Goal: Task Accomplishment & Management: Use online tool/utility

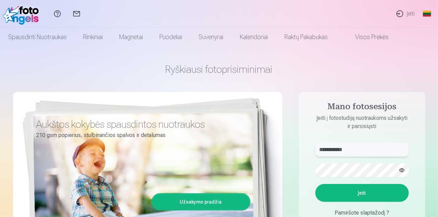
click at [355, 152] on input "**********" at bounding box center [361, 150] width 93 height 14
drag, startPoint x: 356, startPoint y: 148, endPoint x: 291, endPoint y: 146, distance: 64.9
click at [291, 146] on div "**********" at bounding box center [219, 172] width 412 height 251
type input "*"
type input "**********"
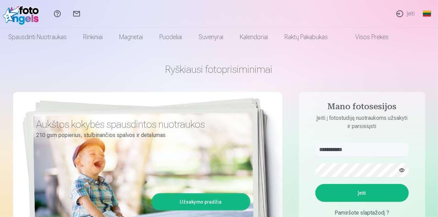
click at [402, 170] on button "button" at bounding box center [401, 170] width 13 height 13
click at [290, 167] on div "**********" at bounding box center [219, 172] width 412 height 251
click at [315, 184] on button "Įeiti" at bounding box center [361, 193] width 93 height 18
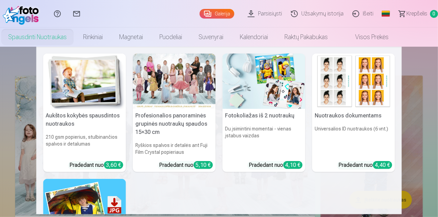
click at [366, 92] on img at bounding box center [353, 81] width 83 height 55
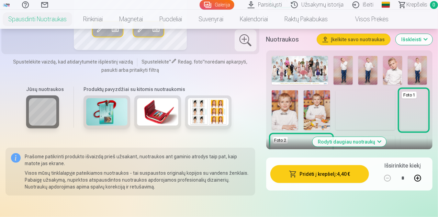
scroll to position [172, 0]
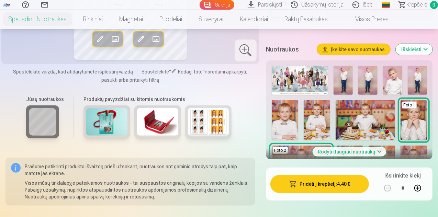
click at [377, 150] on button "Rodyti daugiau nuotraukų" at bounding box center [349, 152] width 74 height 10
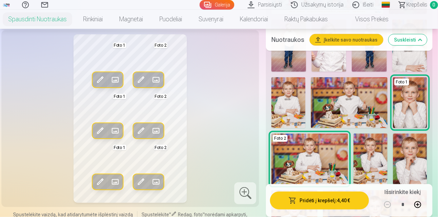
scroll to position [240, 0]
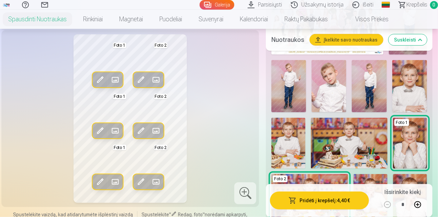
click at [421, 95] on img at bounding box center [409, 86] width 35 height 52
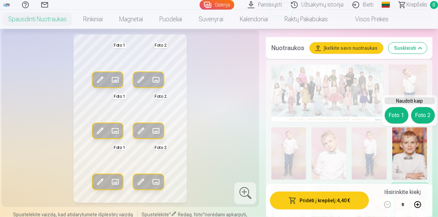
scroll to position [206, 0]
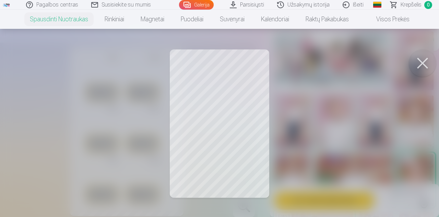
click at [236, 76] on div at bounding box center [219, 108] width 439 height 217
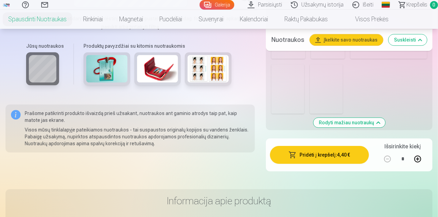
scroll to position [961, 0]
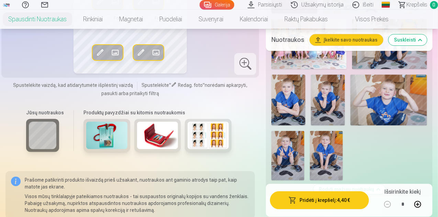
click at [202, 149] on img at bounding box center [207, 134] width 41 height 27
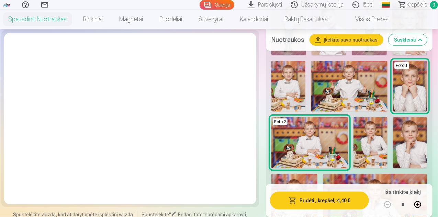
scroll to position [309, 0]
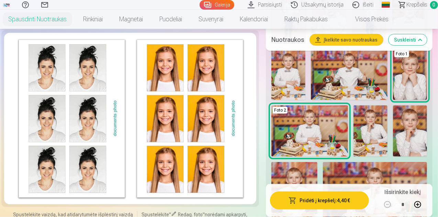
click at [321, 148] on img at bounding box center [309, 130] width 77 height 51
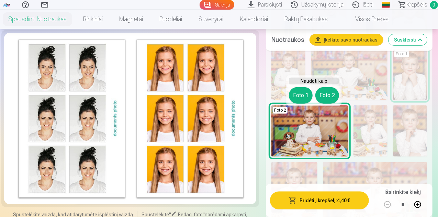
click at [341, 142] on img at bounding box center [309, 130] width 77 height 51
click at [332, 96] on button "Foto 2" at bounding box center [327, 95] width 24 height 16
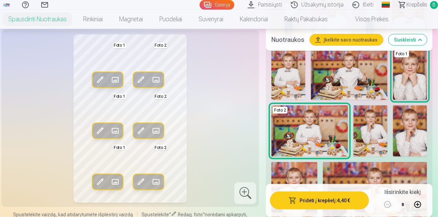
click at [334, 137] on img at bounding box center [309, 130] width 77 height 51
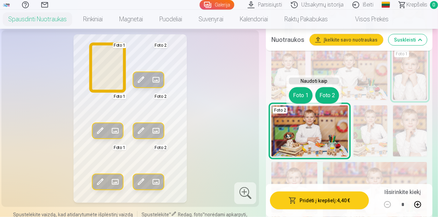
click at [301, 100] on button "Foto 1" at bounding box center [301, 95] width 24 height 16
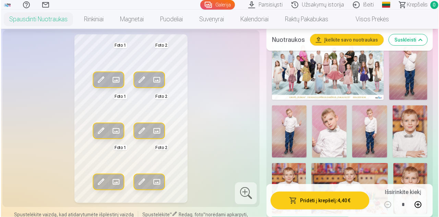
scroll to position [206, 0]
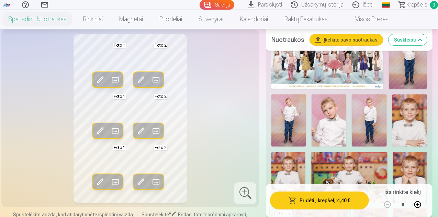
click at [406, 132] on img at bounding box center [409, 120] width 35 height 52
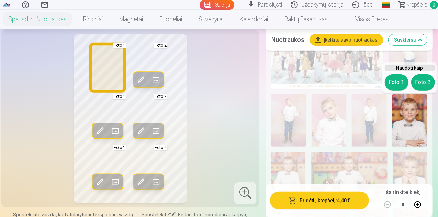
click at [391, 84] on button "Foto 1" at bounding box center [396, 82] width 24 height 16
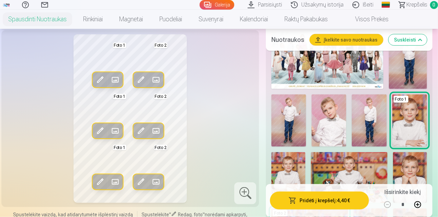
click at [109, 85] on span at bounding box center [114, 79] width 11 height 11
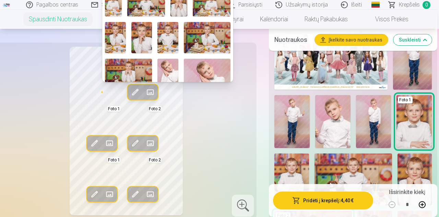
scroll to position [0, 0]
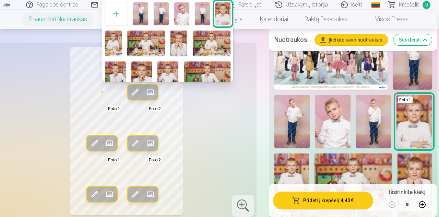
click at [217, 13] on img at bounding box center [223, 13] width 15 height 23
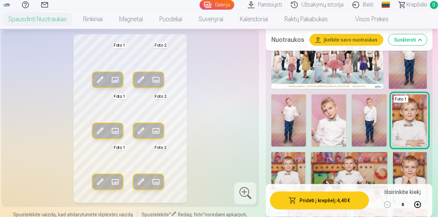
click at [151, 85] on span at bounding box center [156, 79] width 11 height 11
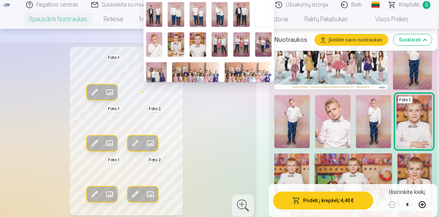
scroll to position [129, 0]
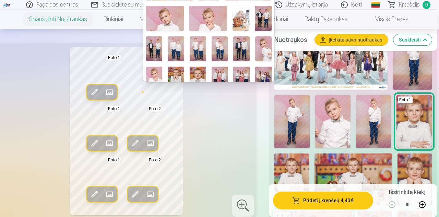
click at [194, 73] on img at bounding box center [198, 79] width 16 height 25
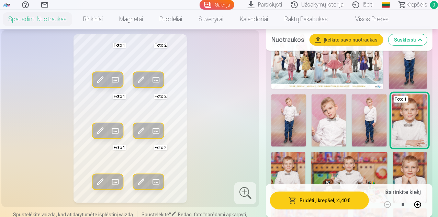
click at [151, 85] on span at bounding box center [156, 79] width 11 height 11
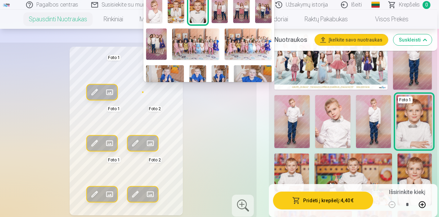
scroll to position [232, 0]
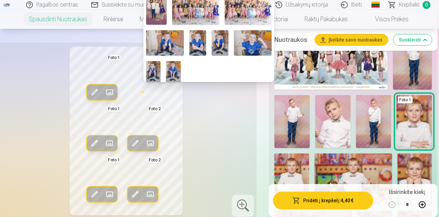
click at [192, 153] on div at bounding box center [219, 108] width 439 height 217
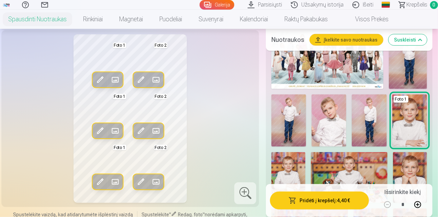
click at [136, 85] on span at bounding box center [141, 79] width 11 height 11
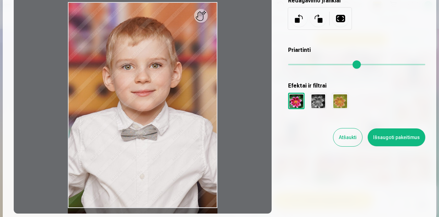
scroll to position [34, 0]
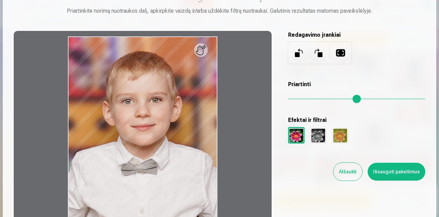
click at [205, 54] on div at bounding box center [143, 139] width 258 height 217
drag, startPoint x: 205, startPoint y: 54, endPoint x: 198, endPoint y: 82, distance: 29.5
click at [198, 83] on div at bounding box center [143, 139] width 258 height 217
click at [321, 54] on button at bounding box center [318, 53] width 16 height 16
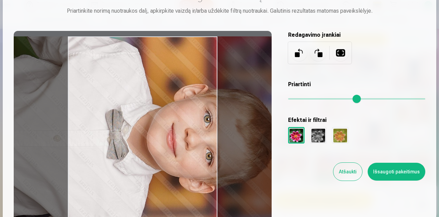
click at [292, 53] on button at bounding box center [299, 53] width 16 height 16
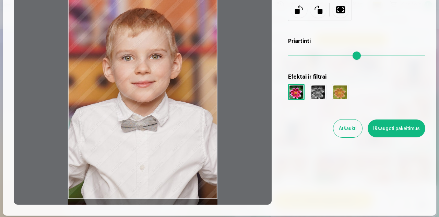
scroll to position [69, 0]
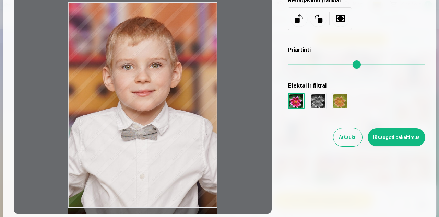
drag, startPoint x: 174, startPoint y: 127, endPoint x: 176, endPoint y: 135, distance: 7.9
click at [176, 136] on div at bounding box center [143, 105] width 258 height 217
click at [338, 16] on button at bounding box center [341, 18] width 16 height 16
click at [333, 97] on div at bounding box center [340, 101] width 16 height 16
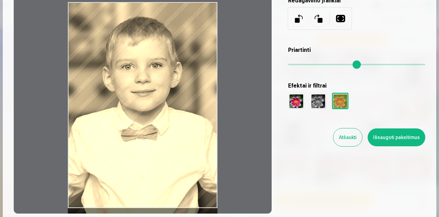
click at [322, 100] on div at bounding box center [318, 101] width 16 height 16
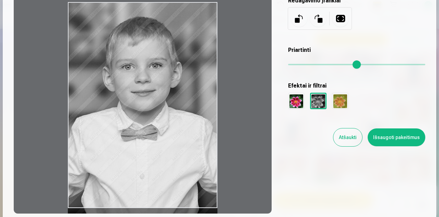
click at [292, 104] on div at bounding box center [296, 101] width 16 height 16
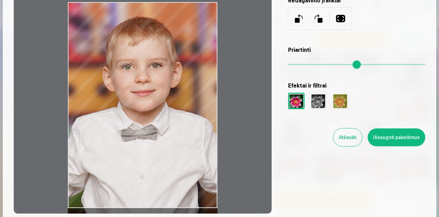
click at [343, 139] on button "Atšaukti" at bounding box center [348, 137] width 29 height 18
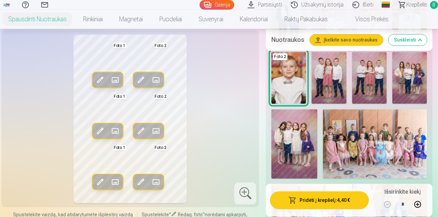
scroll to position [755, 0]
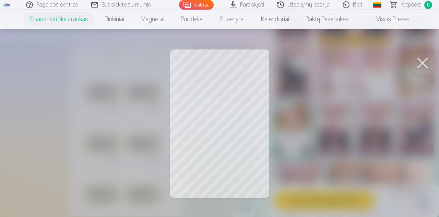
click at [228, 79] on div at bounding box center [219, 108] width 439 height 217
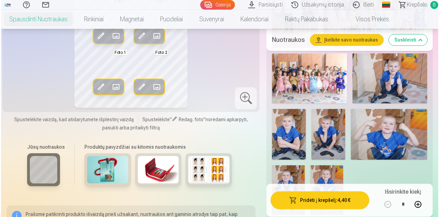
scroll to position [858, 0]
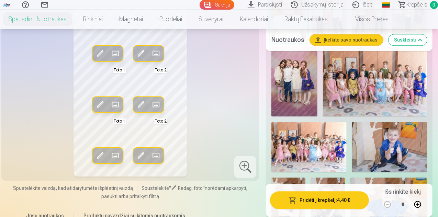
click at [354, 36] on button "Įkelkite savo nuotraukas" at bounding box center [346, 39] width 73 height 11
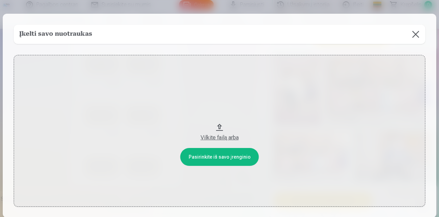
click at [222, 162] on button "Vilkite failą arba" at bounding box center [220, 131] width 412 height 152
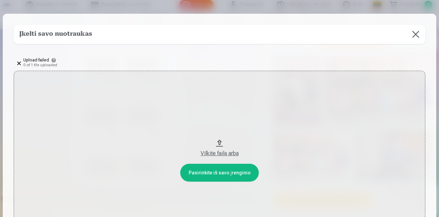
click at [226, 177] on button "Vilkite failą arba" at bounding box center [220, 147] width 412 height 152
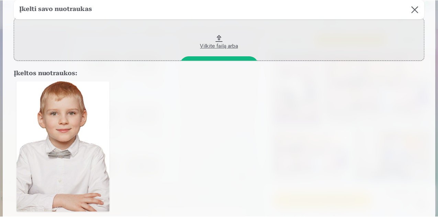
scroll to position [69, 0]
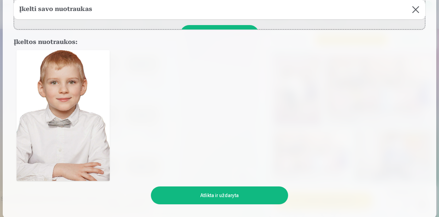
click at [225, 199] on button "Atlikta ir uždaryta" at bounding box center [219, 195] width 137 height 18
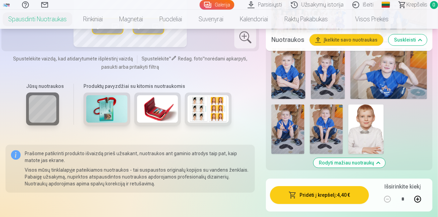
scroll to position [995, 0]
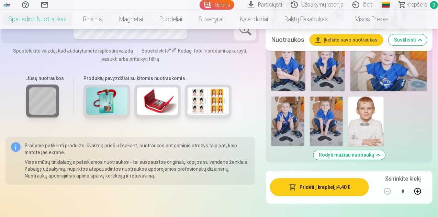
click at [374, 133] on img at bounding box center [365, 120] width 35 height 49
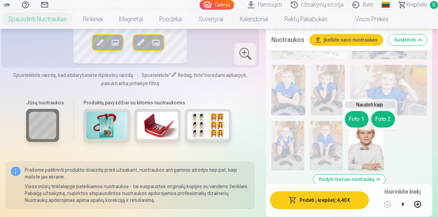
scroll to position [961, 0]
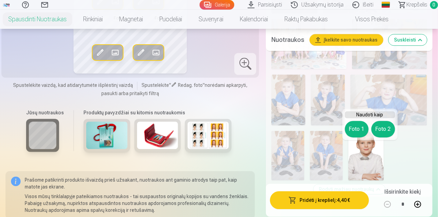
click at [350, 130] on button "Foto 1" at bounding box center [357, 129] width 24 height 16
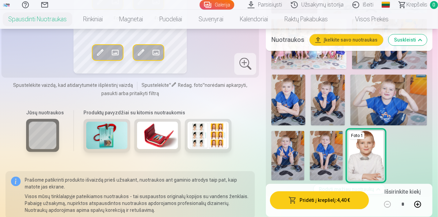
click at [371, 155] on img at bounding box center [365, 155] width 35 height 49
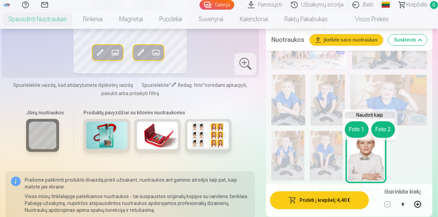
click at [385, 129] on button "Foto 2" at bounding box center [383, 129] width 24 height 16
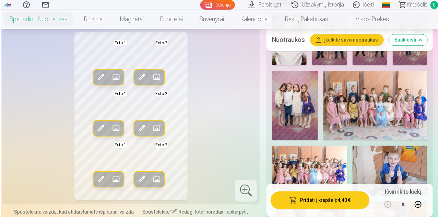
scroll to position [824, 0]
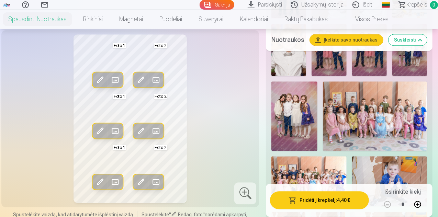
click at [100, 85] on span at bounding box center [99, 79] width 11 height 11
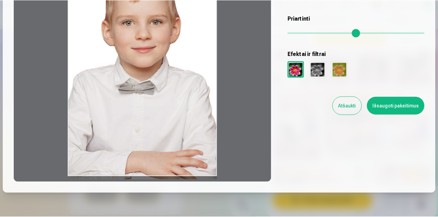
scroll to position [103, 0]
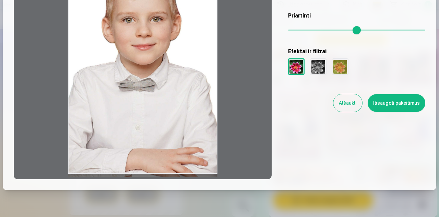
drag, startPoint x: 169, startPoint y: 113, endPoint x: 175, endPoint y: 143, distance: 30.8
click at [175, 143] on div at bounding box center [143, 70] width 258 height 217
click at [384, 106] on button "Išsaugoti pakeitimus" at bounding box center [397, 103] width 58 height 18
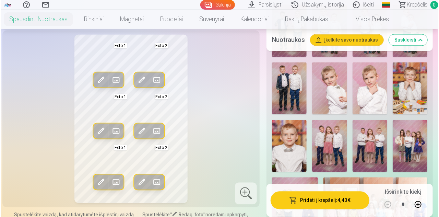
scroll to position [721, 0]
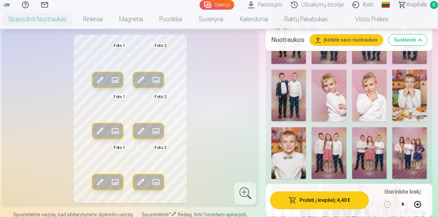
click at [151, 85] on span at bounding box center [156, 79] width 11 height 11
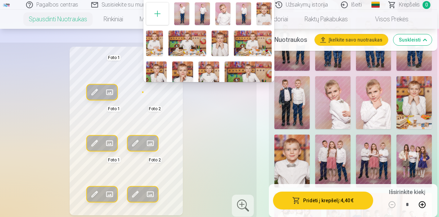
click at [255, 123] on div at bounding box center [219, 108] width 439 height 217
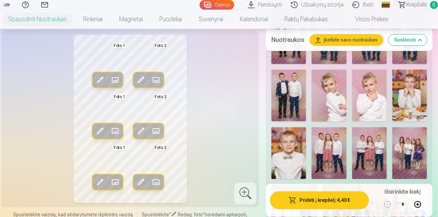
click at [136, 85] on span at bounding box center [141, 79] width 11 height 11
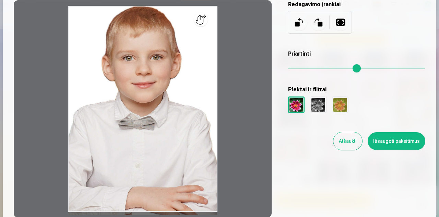
scroll to position [103, 0]
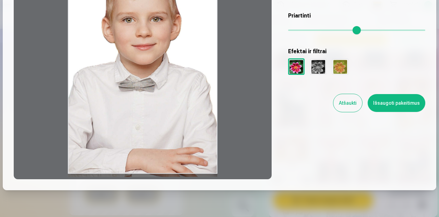
drag, startPoint x: 186, startPoint y: 174, endPoint x: 192, endPoint y: 217, distance: 43.3
click at [389, 108] on button "Išsaugoti pakeitimus" at bounding box center [397, 103] width 58 height 18
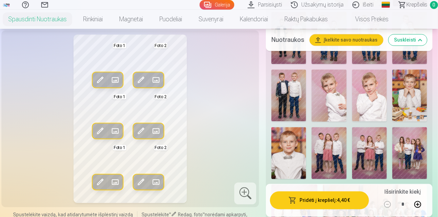
click at [139, 85] on span at bounding box center [141, 79] width 11 height 11
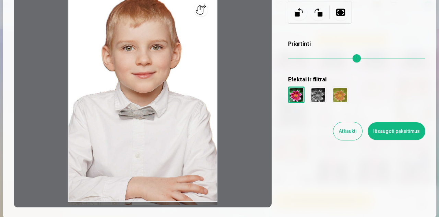
scroll to position [34, 0]
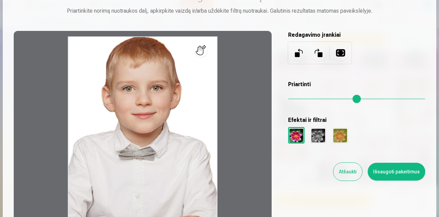
click at [207, 51] on div at bounding box center [143, 139] width 258 height 217
drag, startPoint x: 205, startPoint y: 51, endPoint x: 196, endPoint y: 52, distance: 9.0
click at [196, 52] on div at bounding box center [143, 139] width 258 height 217
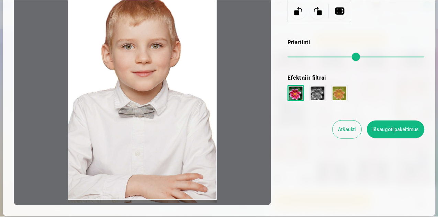
scroll to position [62, 0]
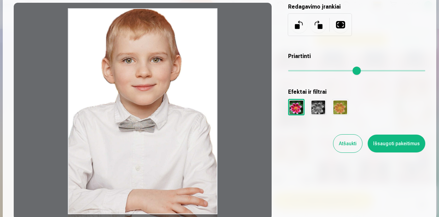
click at [391, 148] on button "Išsaugoti pakeitimus" at bounding box center [397, 144] width 58 height 18
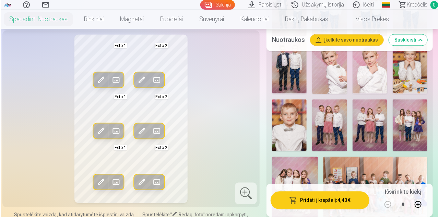
scroll to position [755, 0]
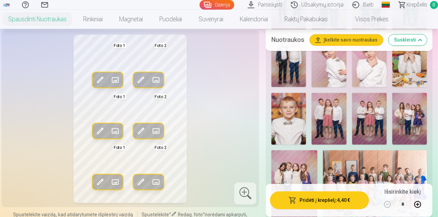
click at [95, 136] on span at bounding box center [99, 130] width 11 height 11
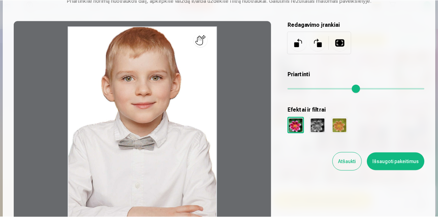
scroll to position [28, 0]
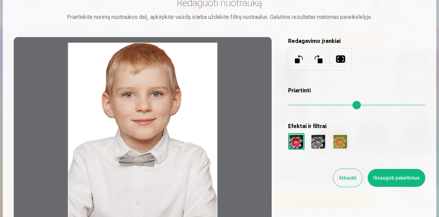
drag, startPoint x: 165, startPoint y: 118, endPoint x: 168, endPoint y: 159, distance: 41.0
click at [168, 159] on div at bounding box center [143, 145] width 258 height 217
click at [349, 174] on button "Atšaukti" at bounding box center [348, 178] width 29 height 18
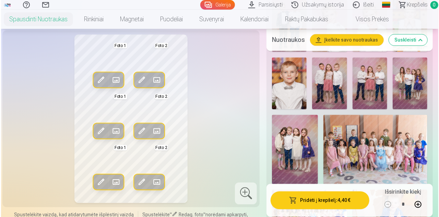
scroll to position [789, 0]
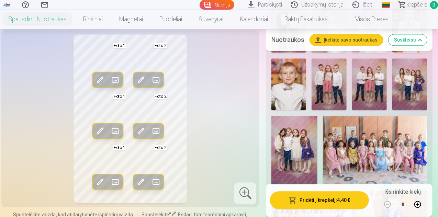
click at [136, 85] on span at bounding box center [141, 79] width 11 height 11
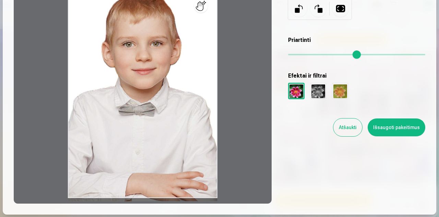
scroll to position [103, 0]
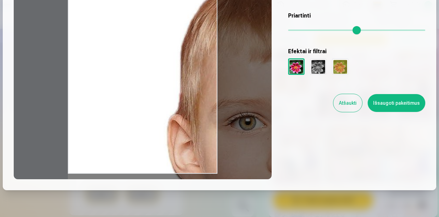
type input "*"
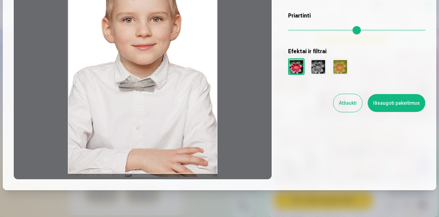
drag, startPoint x: 291, startPoint y: 31, endPoint x: 186, endPoint y: 33, distance: 105.4
click at [288, 31] on input "range" at bounding box center [356, 30] width 137 height 1
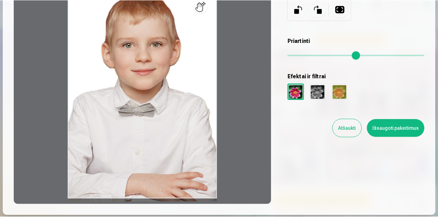
scroll to position [69, 0]
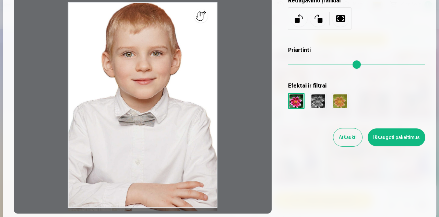
click at [403, 140] on button "Išsaugoti pakeitimus" at bounding box center [397, 137] width 58 height 18
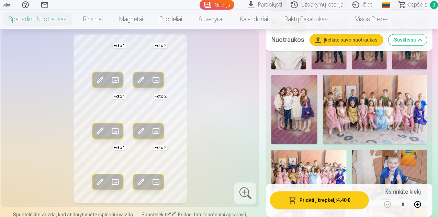
scroll to position [927, 0]
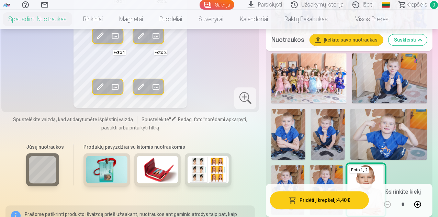
click at [196, 179] on img at bounding box center [207, 168] width 41 height 27
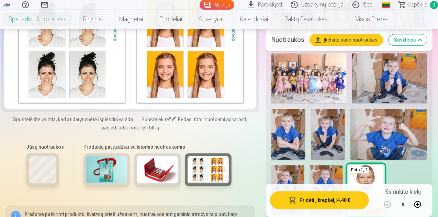
click at [53, 180] on div at bounding box center [42, 169] width 33 height 33
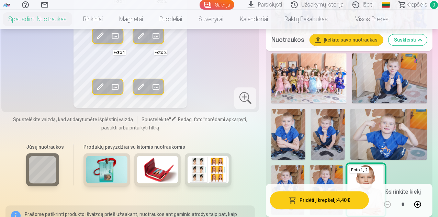
click at [247, 107] on div at bounding box center [245, 98] width 22 height 22
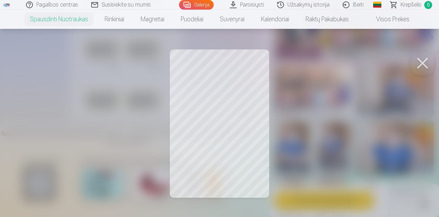
click at [425, 60] on button at bounding box center [422, 62] width 27 height 27
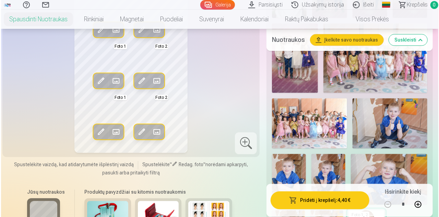
scroll to position [824, 0]
